Goal: Task Accomplishment & Management: Use online tool/utility

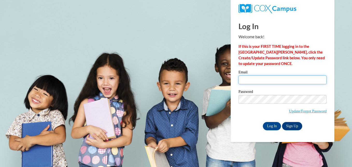
click at [248, 79] on input "Email" at bounding box center [283, 79] width 88 height 9
type input "[EMAIL_ADDRESS][DOMAIN_NAME]"
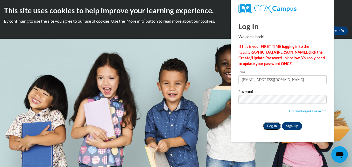
click at [273, 126] on input "Log In" at bounding box center [272, 126] width 18 height 8
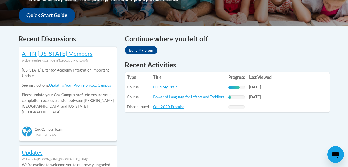
scroll to position [205, 0]
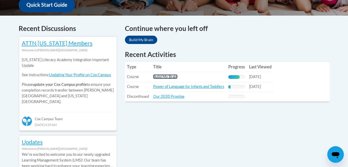
click at [167, 75] on link "Build My Brain" at bounding box center [165, 76] width 24 height 4
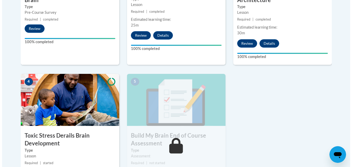
scroll to position [283, 0]
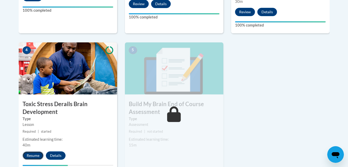
click at [32, 155] on button "Resume" at bounding box center [33, 155] width 21 height 8
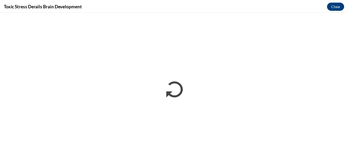
scroll to position [0, 0]
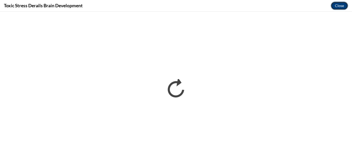
click at [341, 3] on button "Close" at bounding box center [339, 6] width 17 height 8
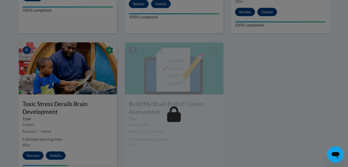
click at [37, 141] on div at bounding box center [174, 83] width 348 height 167
click at [31, 156] on div at bounding box center [174, 83] width 348 height 167
click at [31, 155] on div at bounding box center [174, 83] width 348 height 167
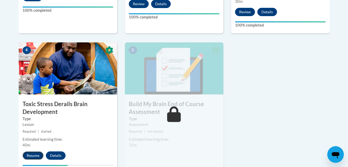
click at [35, 152] on button "Resume" at bounding box center [33, 155] width 21 height 8
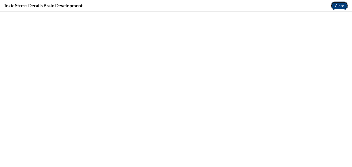
click at [340, 6] on button "Close" at bounding box center [339, 6] width 17 height 8
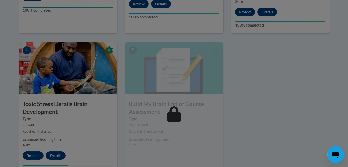
click at [31, 156] on div at bounding box center [174, 83] width 348 height 167
click at [32, 154] on div at bounding box center [174, 83] width 348 height 167
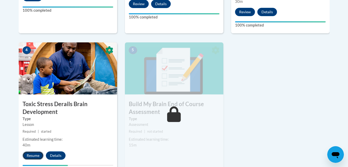
click at [36, 154] on button "Resume" at bounding box center [33, 155] width 21 height 8
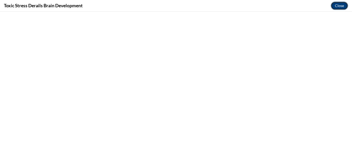
click at [337, 9] on button "Close" at bounding box center [339, 6] width 17 height 8
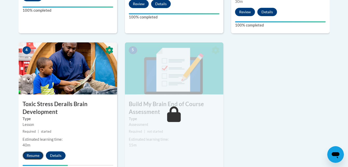
click at [35, 155] on button "Resume" at bounding box center [33, 155] width 21 height 8
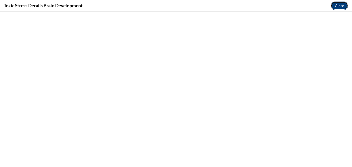
click at [340, 5] on button "Close" at bounding box center [339, 6] width 17 height 8
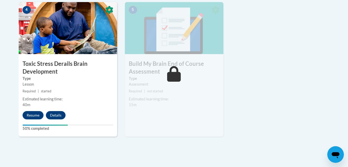
scroll to position [325, 0]
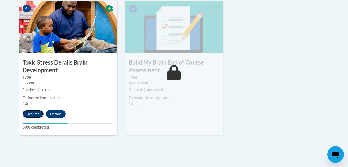
click at [34, 113] on button "Resume" at bounding box center [33, 113] width 21 height 8
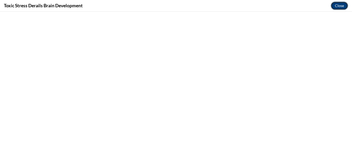
click at [339, 4] on button "Close" at bounding box center [339, 6] width 17 height 8
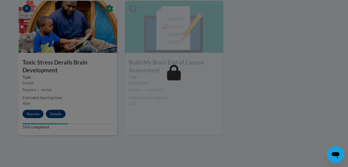
click at [267, 75] on div at bounding box center [174, 83] width 348 height 167
click at [35, 111] on div at bounding box center [174, 83] width 348 height 167
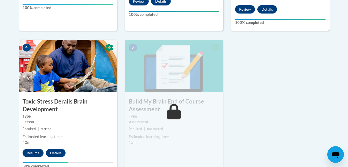
scroll to position [289, 0]
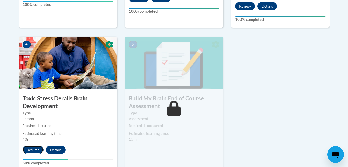
click at [31, 148] on button "Resume" at bounding box center [33, 149] width 21 height 8
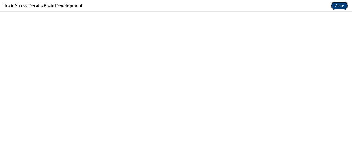
click at [336, 5] on button "Close" at bounding box center [339, 6] width 17 height 8
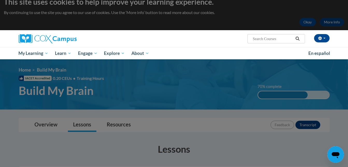
scroll to position [0, 0]
